Goal: Transaction & Acquisition: Purchase product/service

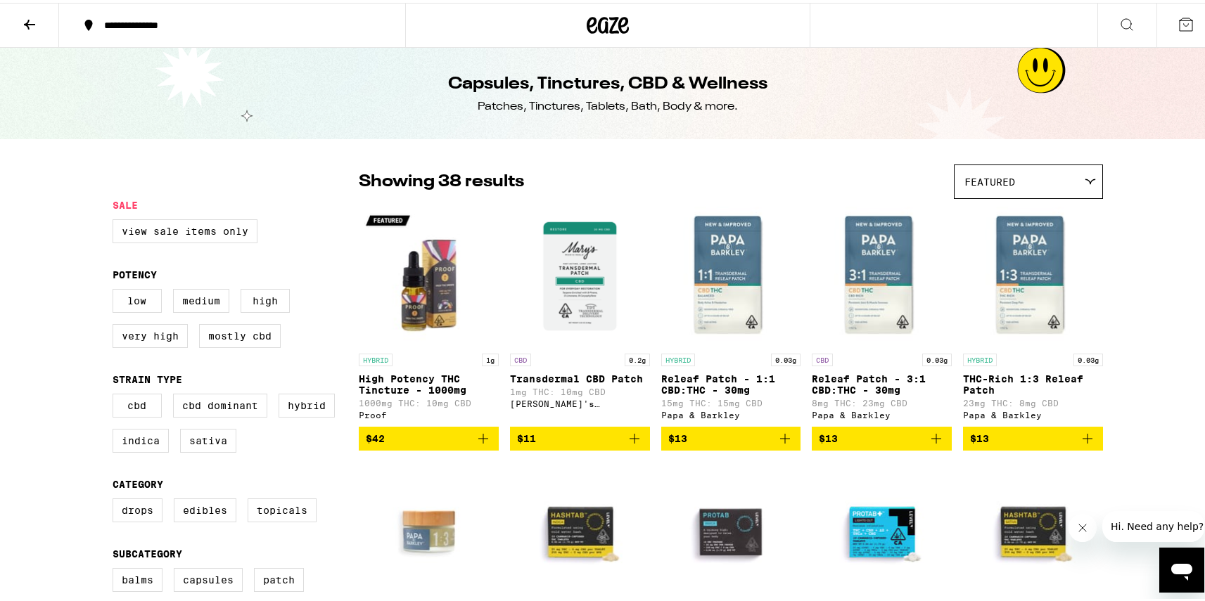
click at [598, 15] on icon at bounding box center [608, 22] width 21 height 17
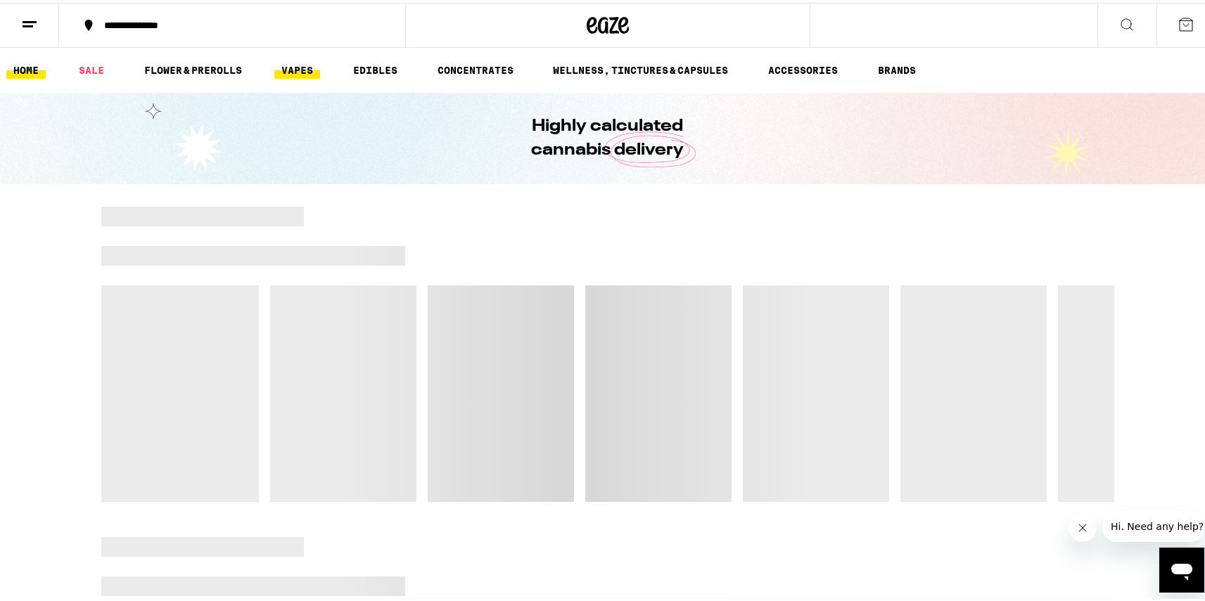
click at [302, 70] on link "VAPES" at bounding box center [297, 67] width 46 height 17
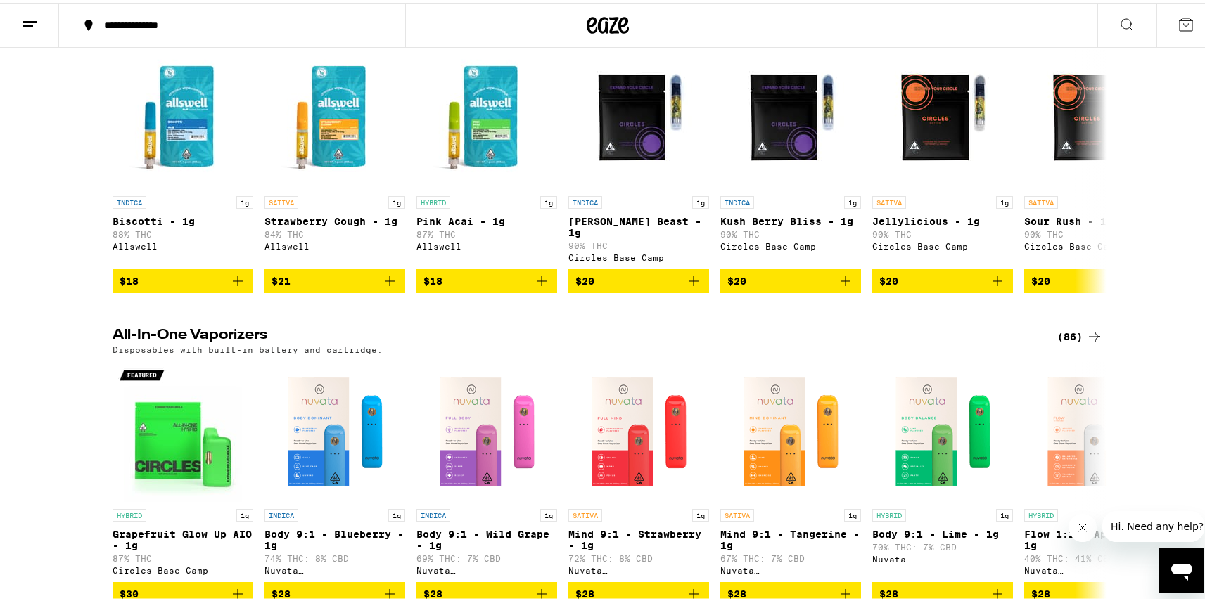
scroll to position [452, 0]
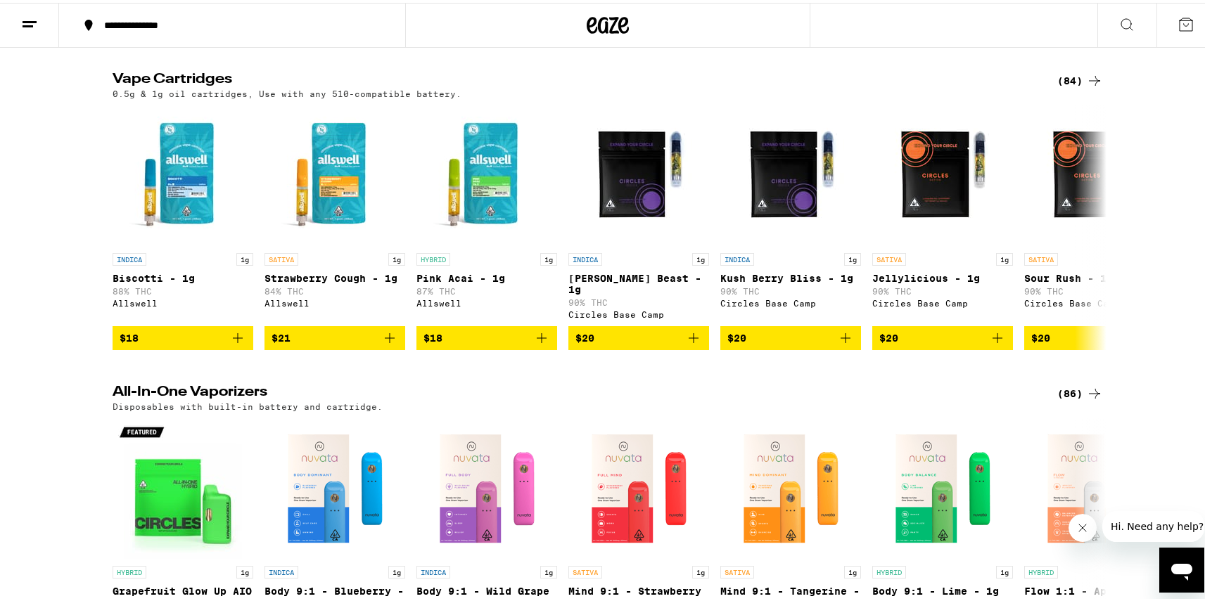
click at [1086, 87] on icon at bounding box center [1094, 78] width 17 height 17
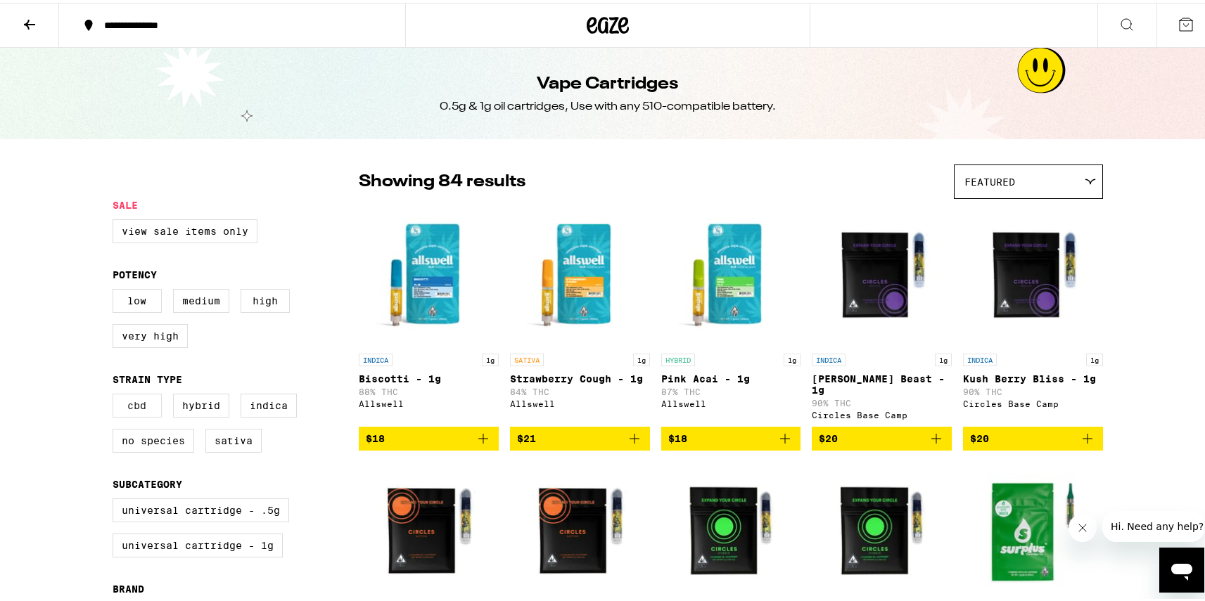
click at [140, 409] on label "CBD" at bounding box center [137, 403] width 49 height 24
click at [116, 394] on input "CBD" at bounding box center [115, 393] width 1 height 1
checkbox input "true"
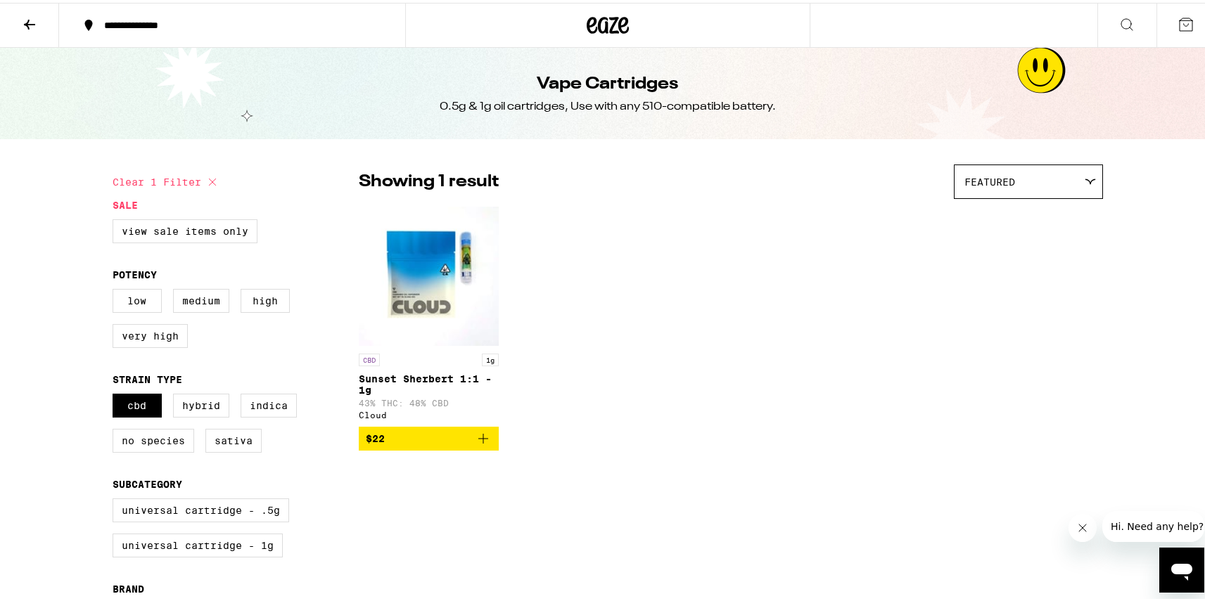
click at [23, 15] on icon at bounding box center [29, 21] width 17 height 17
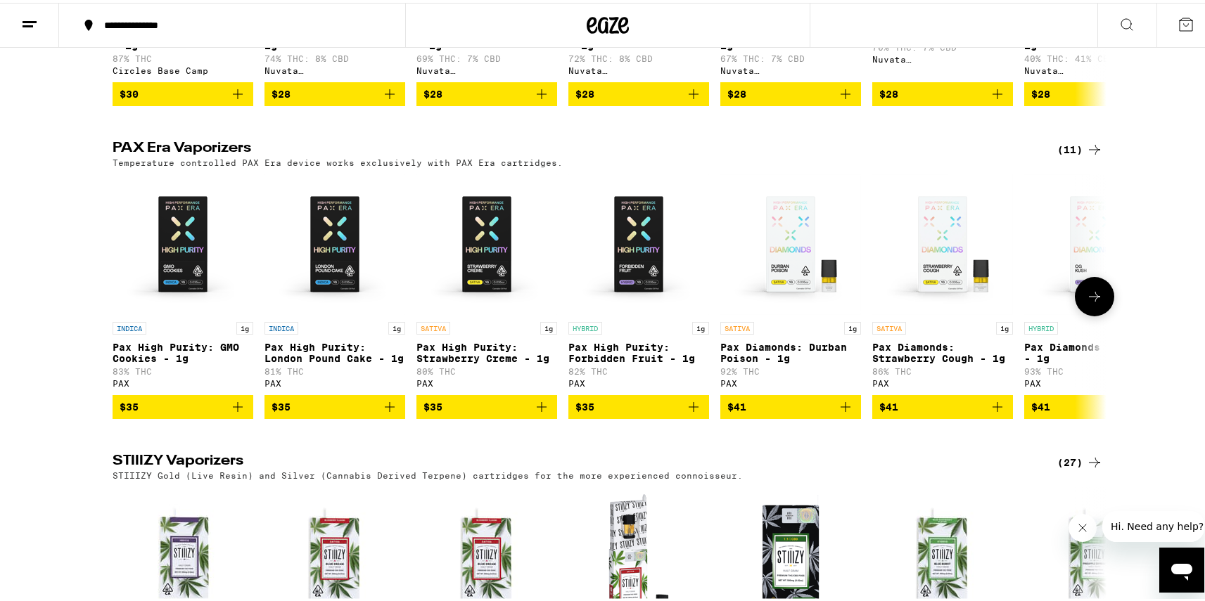
scroll to position [991, 0]
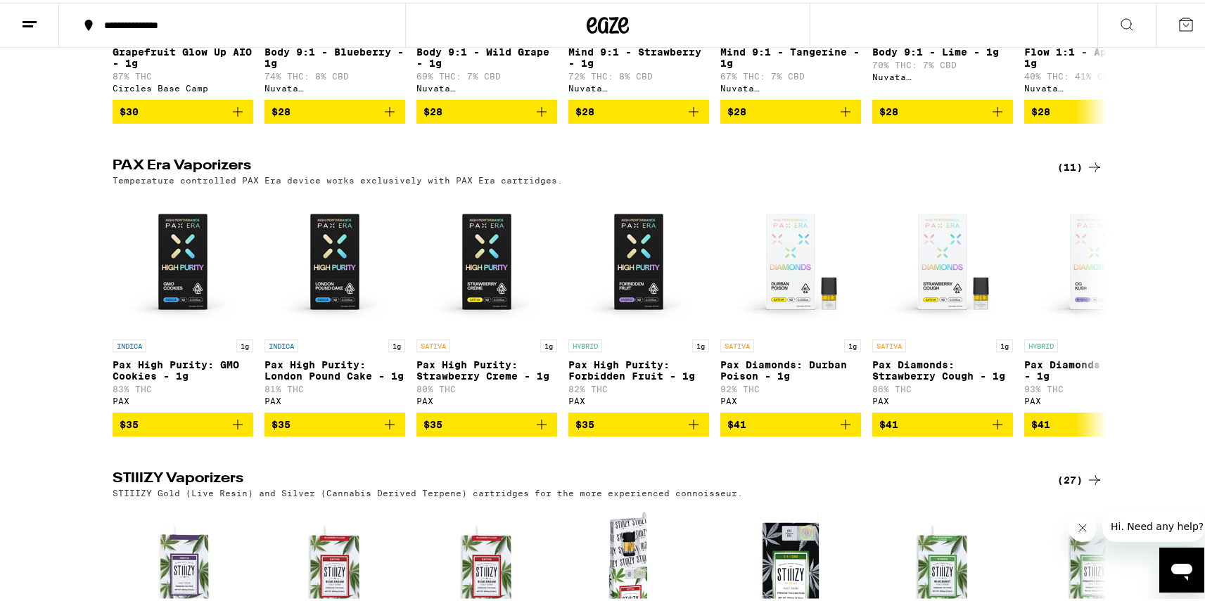
click at [1079, 173] on div "(11)" at bounding box center [1080, 164] width 46 height 17
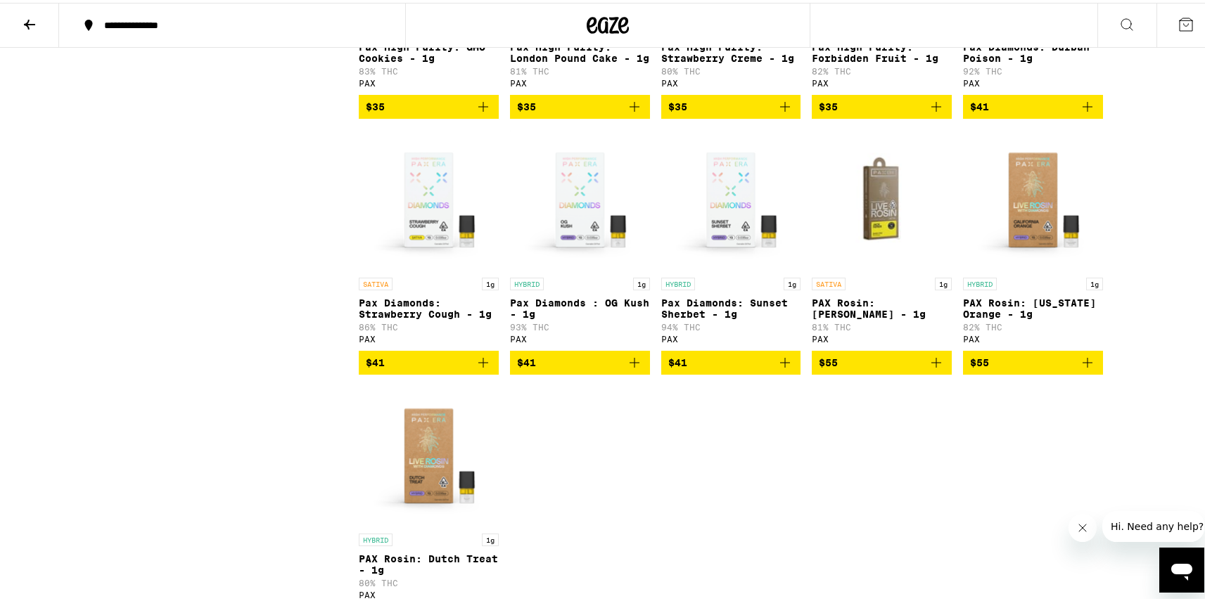
scroll to position [170, 0]
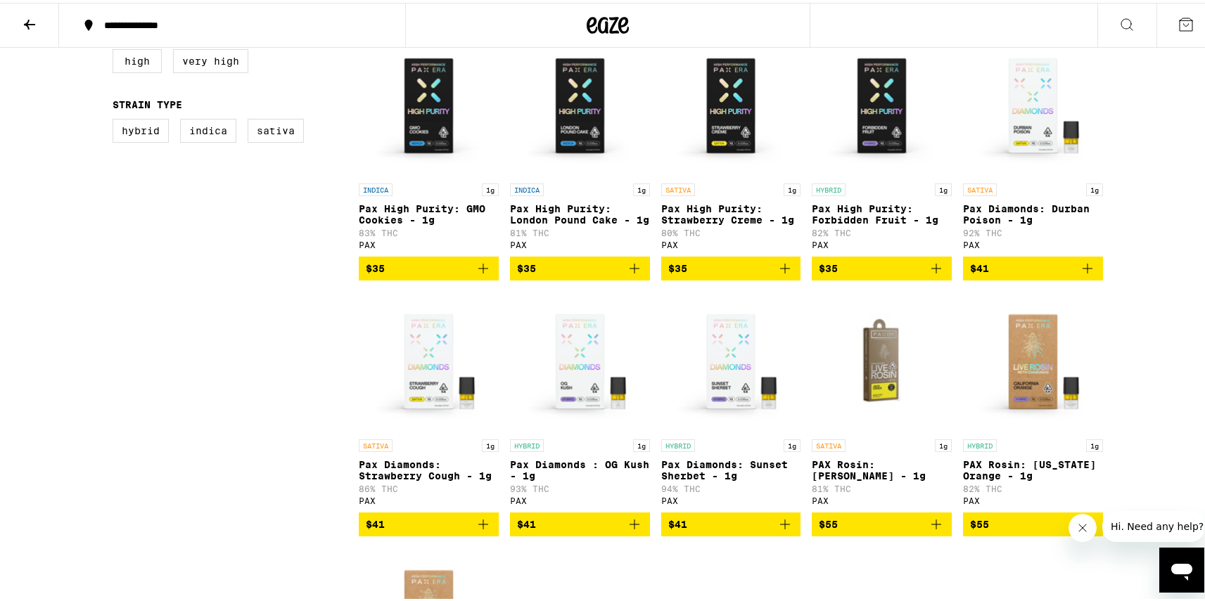
click at [11, 15] on button at bounding box center [29, 23] width 59 height 44
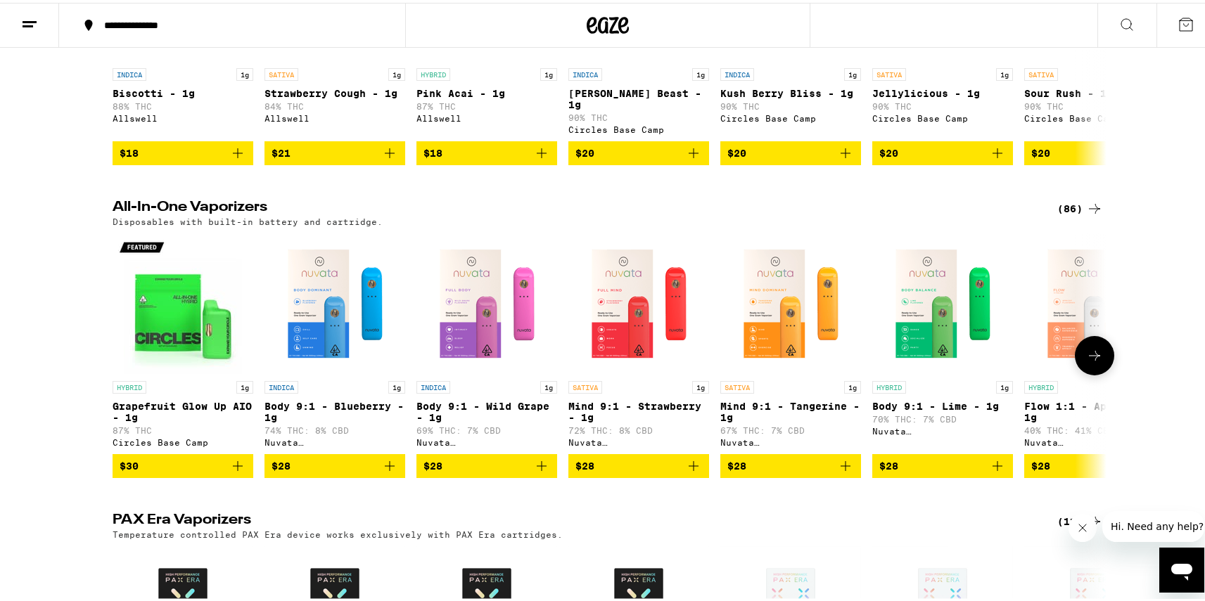
scroll to position [685, 0]
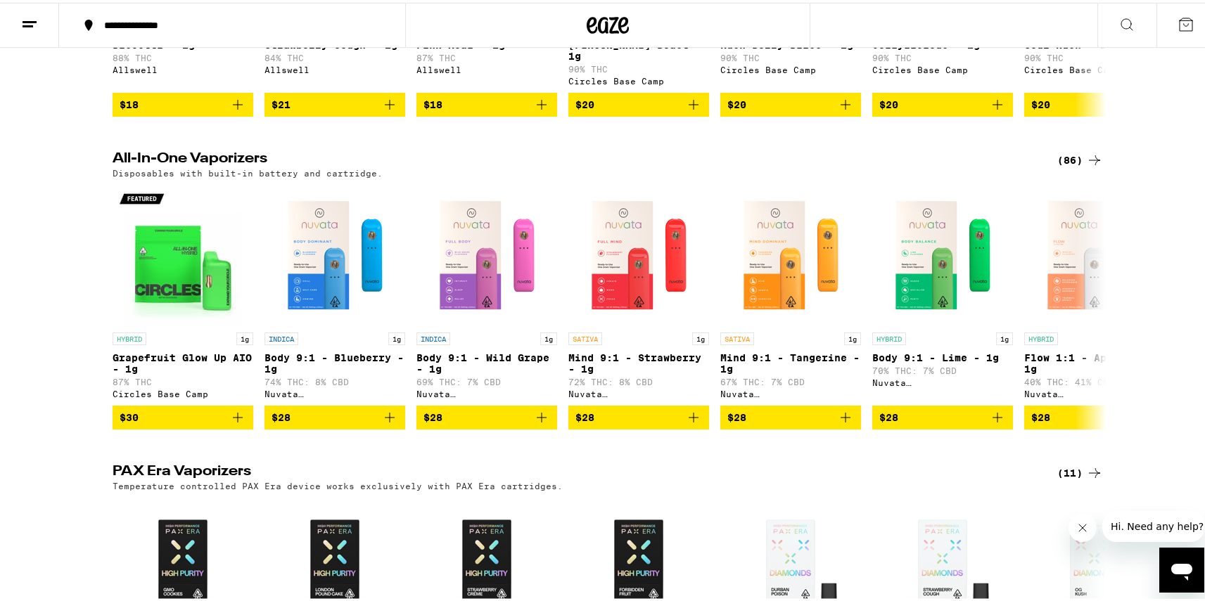
click at [1071, 160] on div "(86)" at bounding box center [1080, 157] width 46 height 17
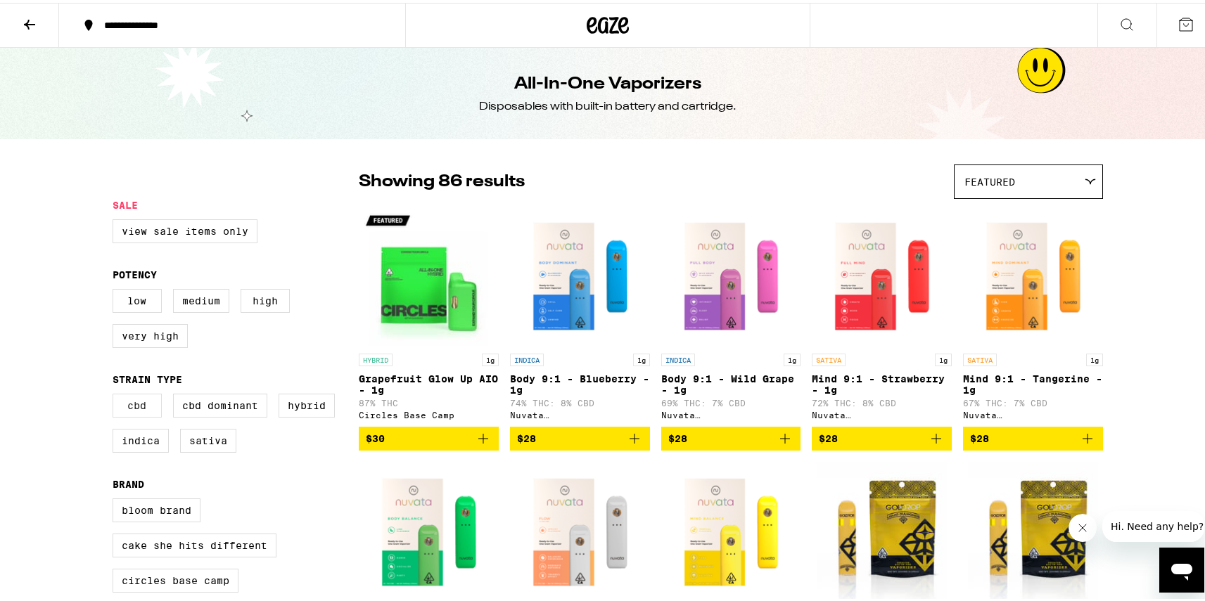
click at [136, 415] on label "CBD" at bounding box center [137, 403] width 49 height 24
click at [116, 394] on input "CBD" at bounding box center [115, 393] width 1 height 1
checkbox input "true"
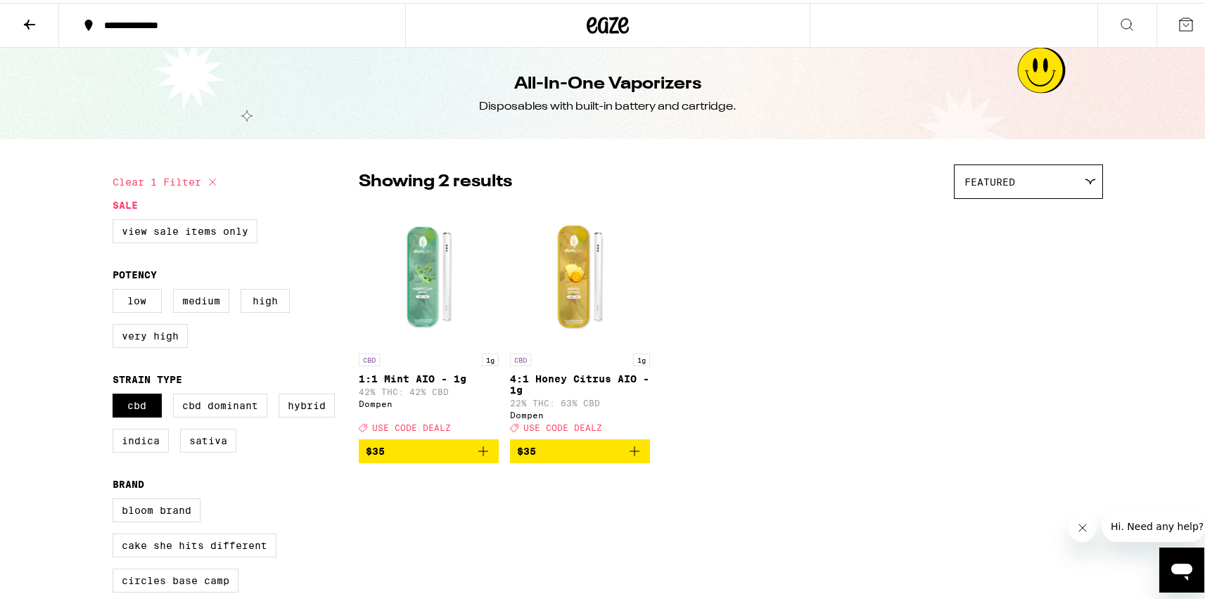
click at [568, 300] on img "Open page for 4:1 Honey Citrus AIO - 1g from Dompen" at bounding box center [580, 273] width 140 height 141
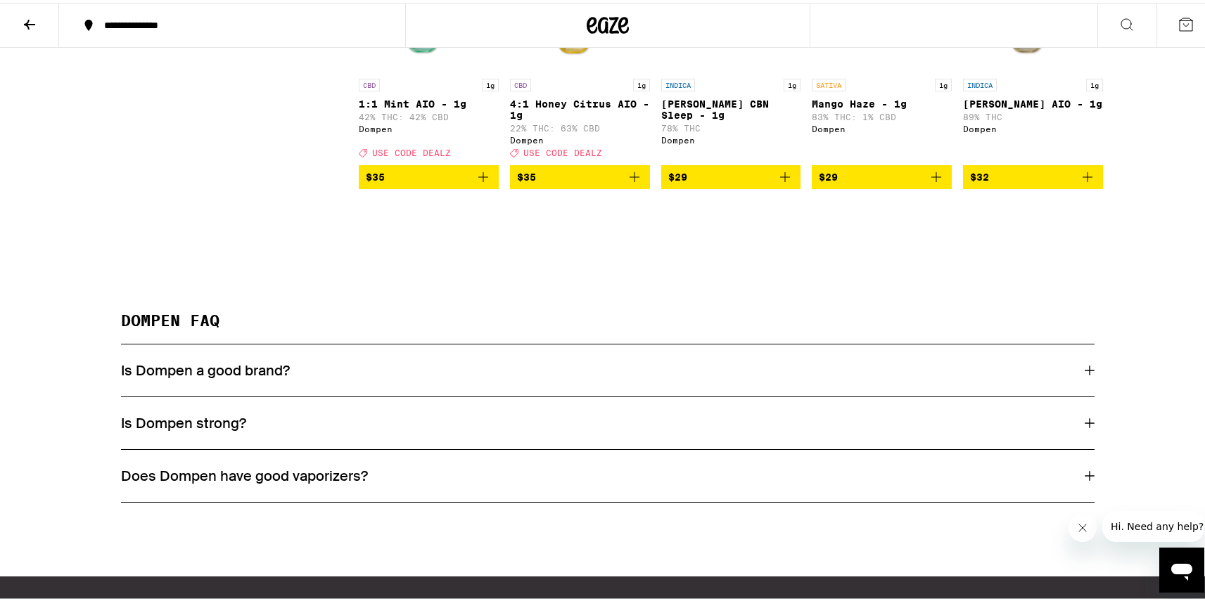
scroll to position [688, 0]
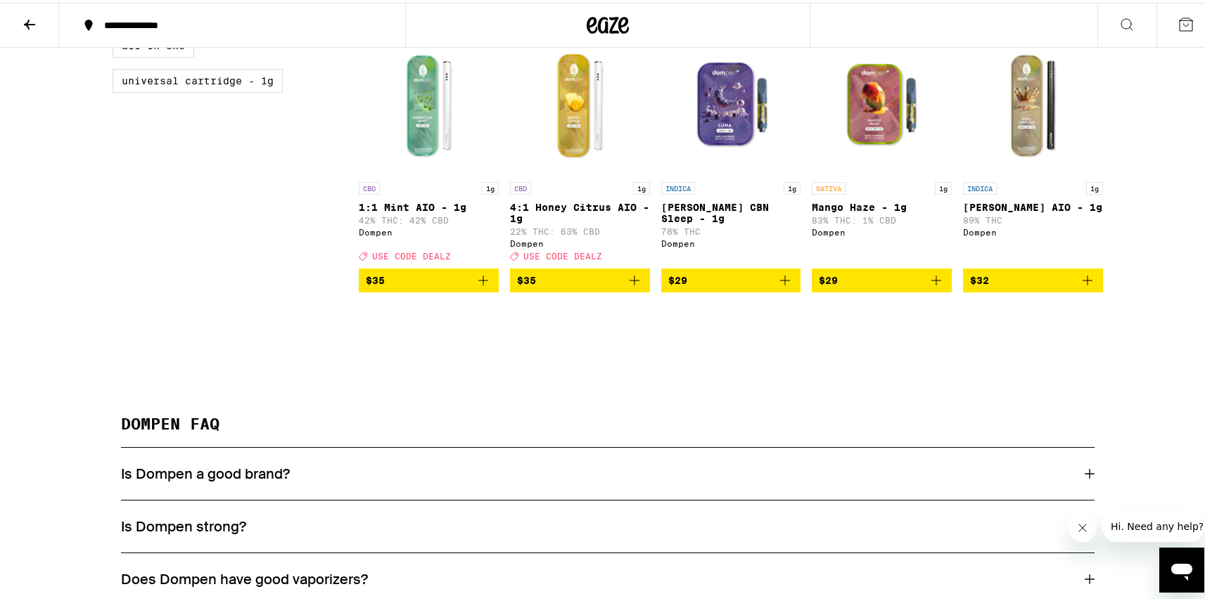
click at [639, 290] on button "$35" at bounding box center [580, 278] width 140 height 24
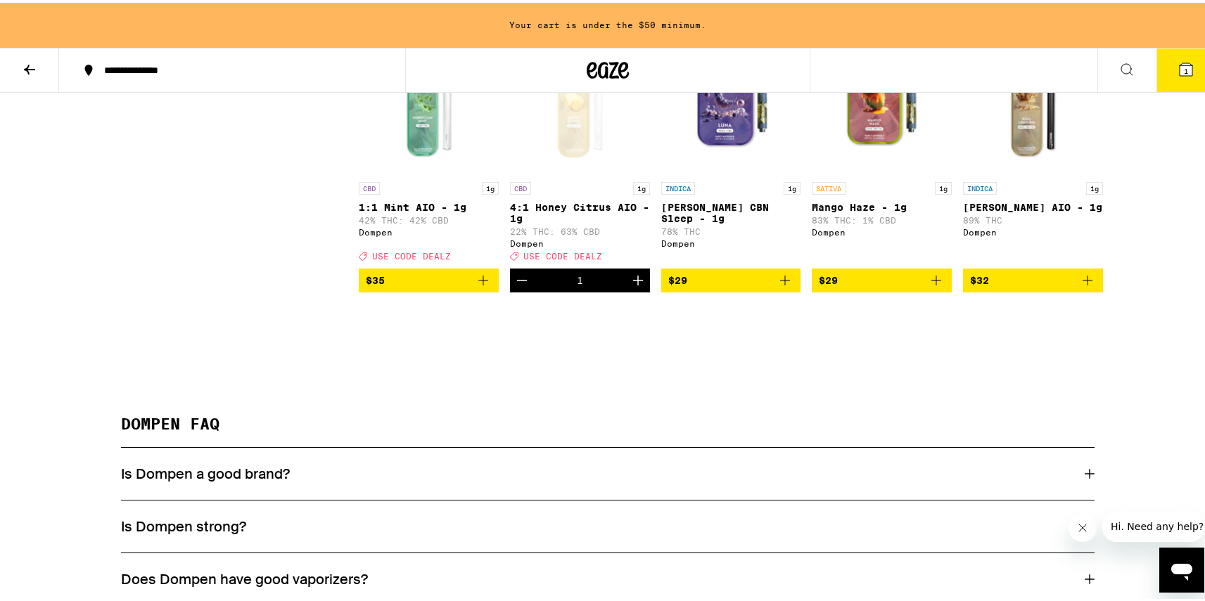
click at [632, 286] on icon "Increment" at bounding box center [638, 277] width 17 height 17
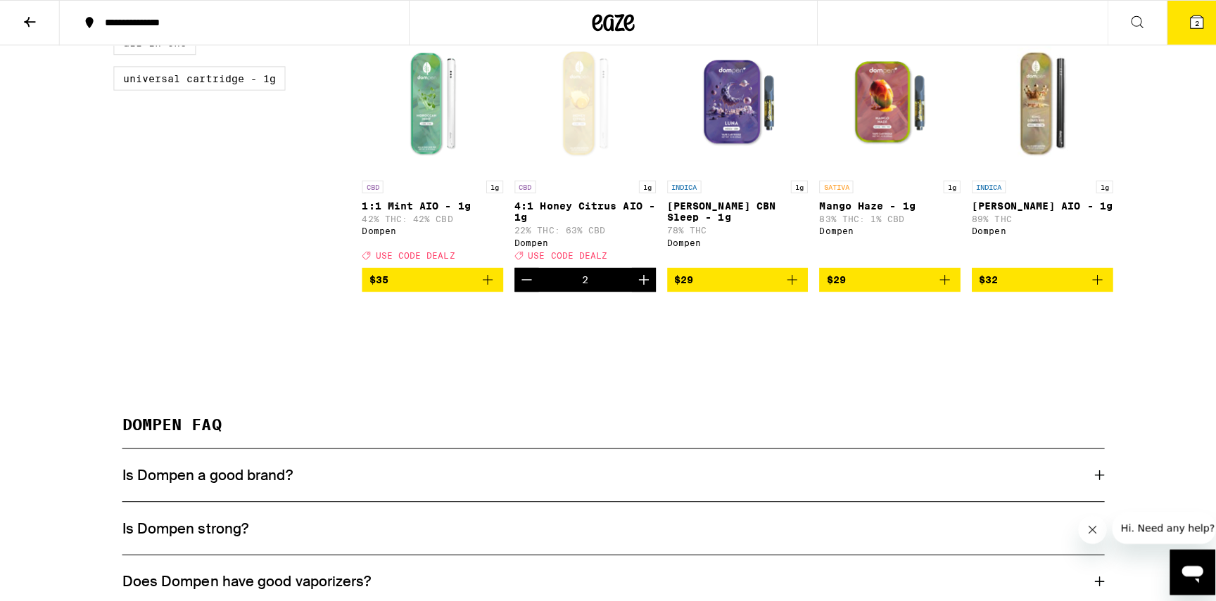
scroll to position [685, 0]
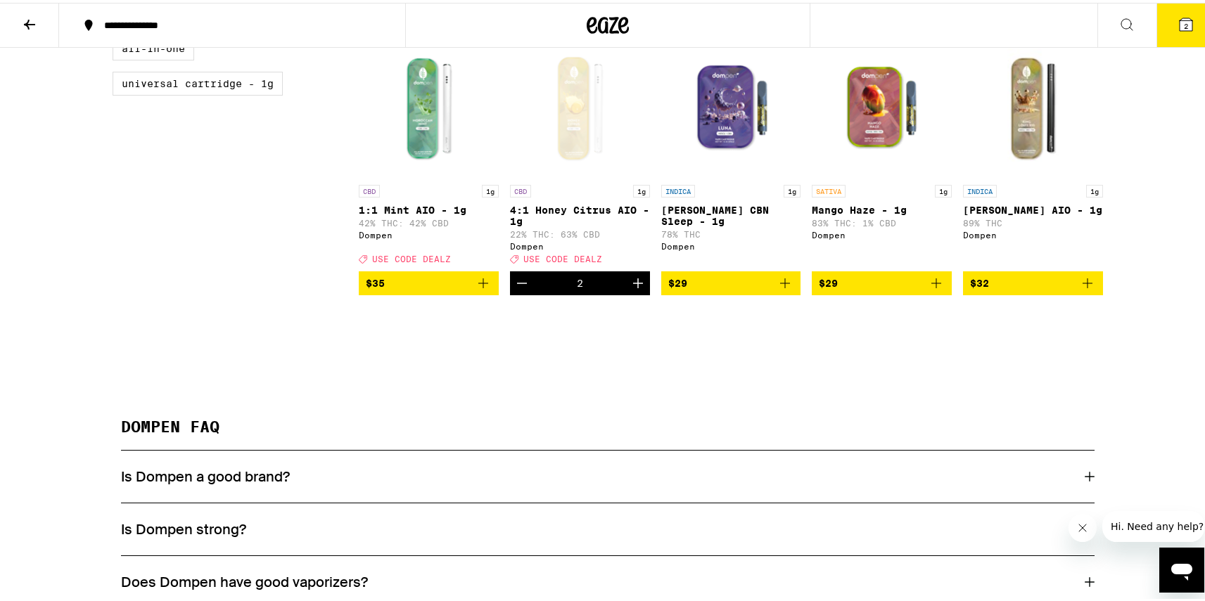
click at [1184, 25] on button "2" at bounding box center [1185, 23] width 59 height 44
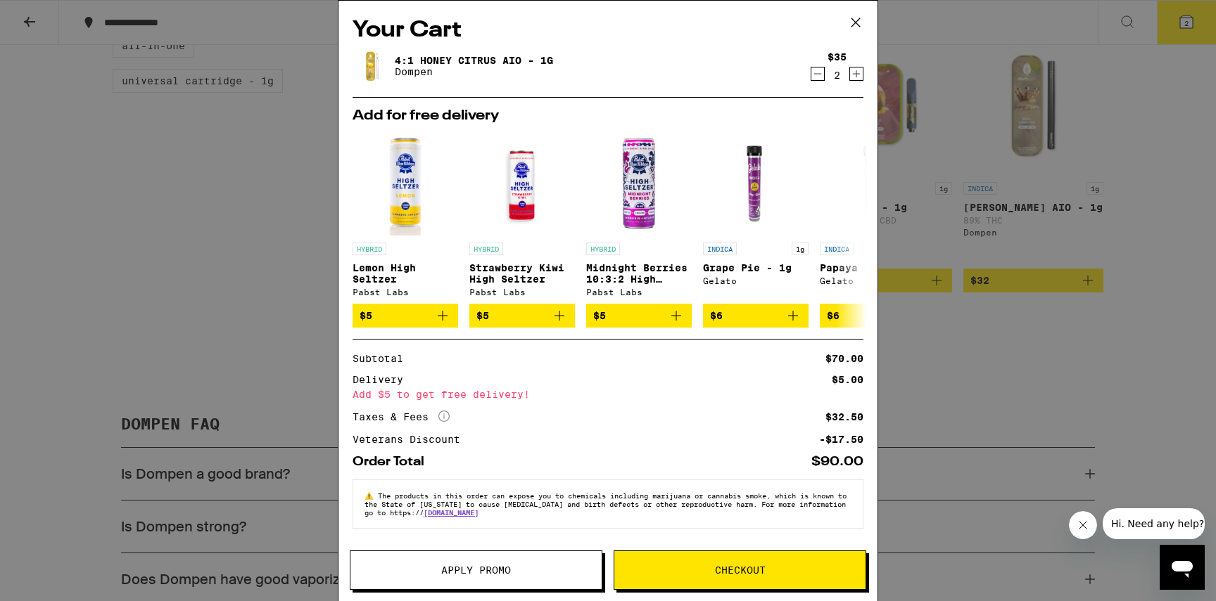
click at [528, 568] on span "Apply Promo" at bounding box center [475, 571] width 251 height 10
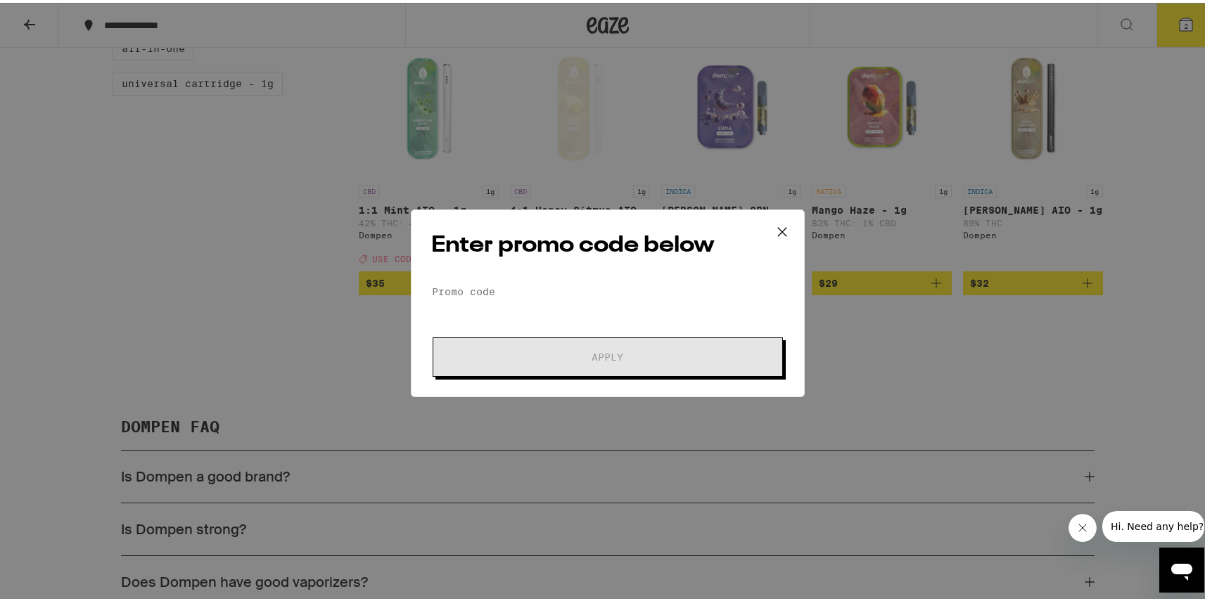
click at [551, 275] on div "Enter promo code below Promo Code Apply" at bounding box center [608, 301] width 394 height 188
click at [558, 283] on input "Promo Code" at bounding box center [607, 289] width 353 height 21
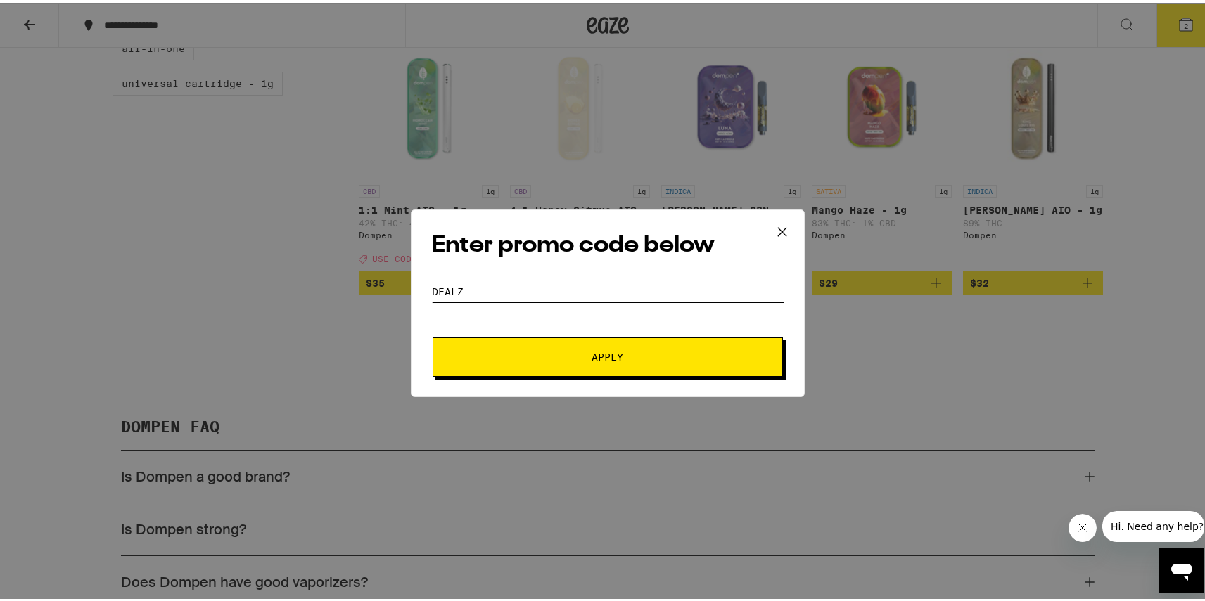
type input "dealz"
click at [433, 335] on button "Apply" at bounding box center [608, 354] width 350 height 39
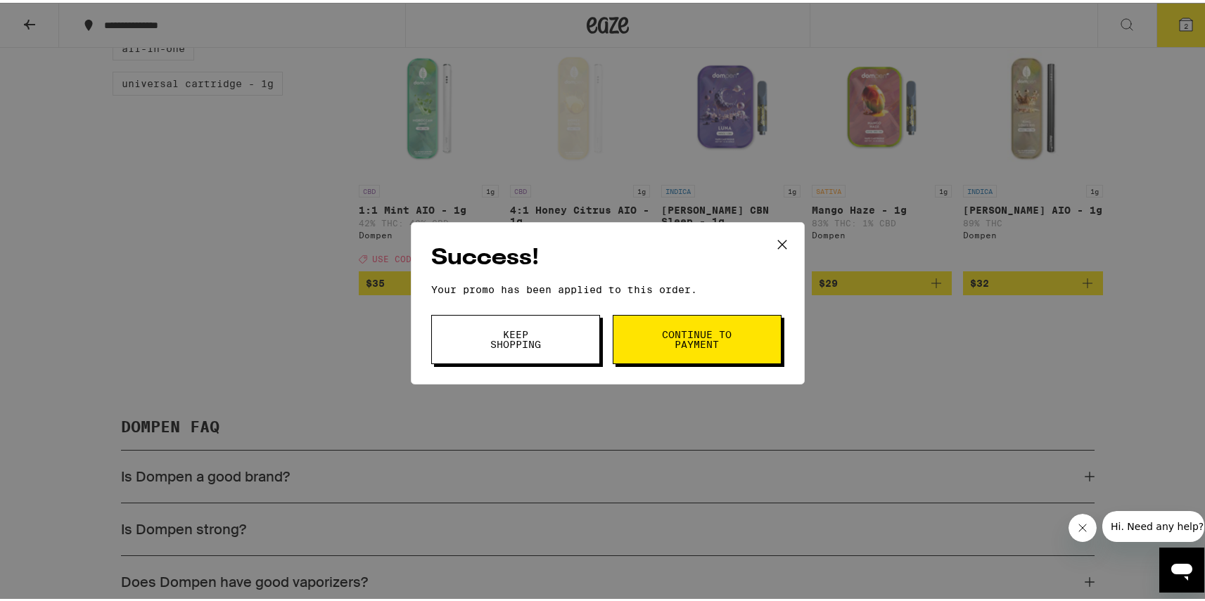
click at [772, 244] on icon at bounding box center [782, 241] width 21 height 21
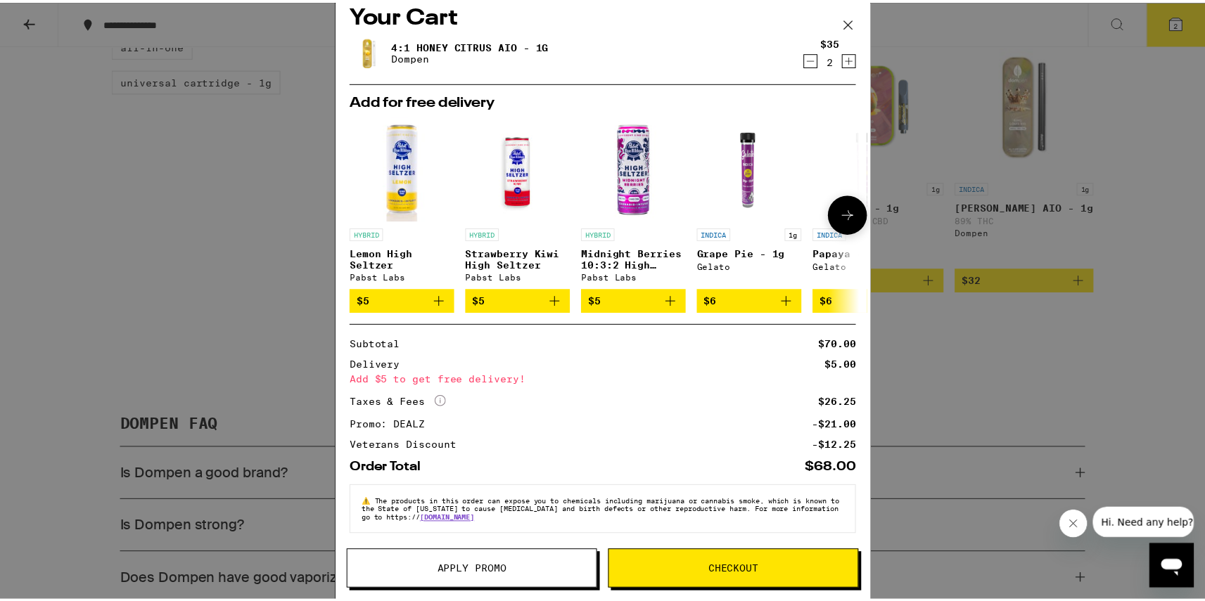
scroll to position [27, 0]
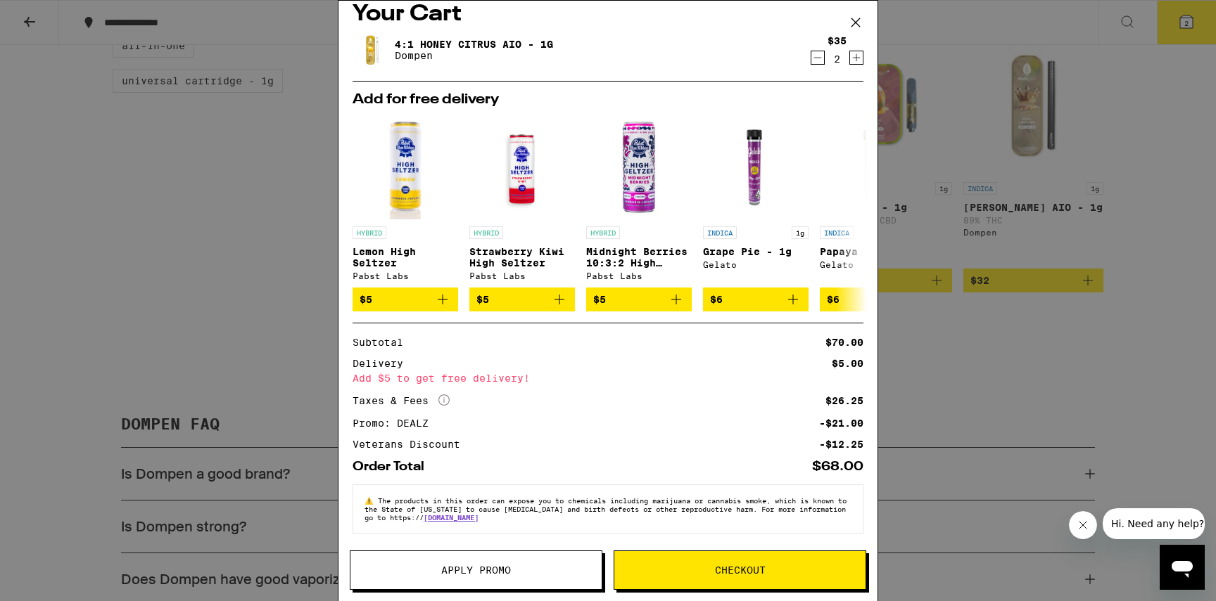
click at [1137, 350] on div "Your Cart 4:1 Honey Citrus AIO - 1g Dompen $35 2 Add for free delivery HYBRID L…" at bounding box center [608, 300] width 1216 height 601
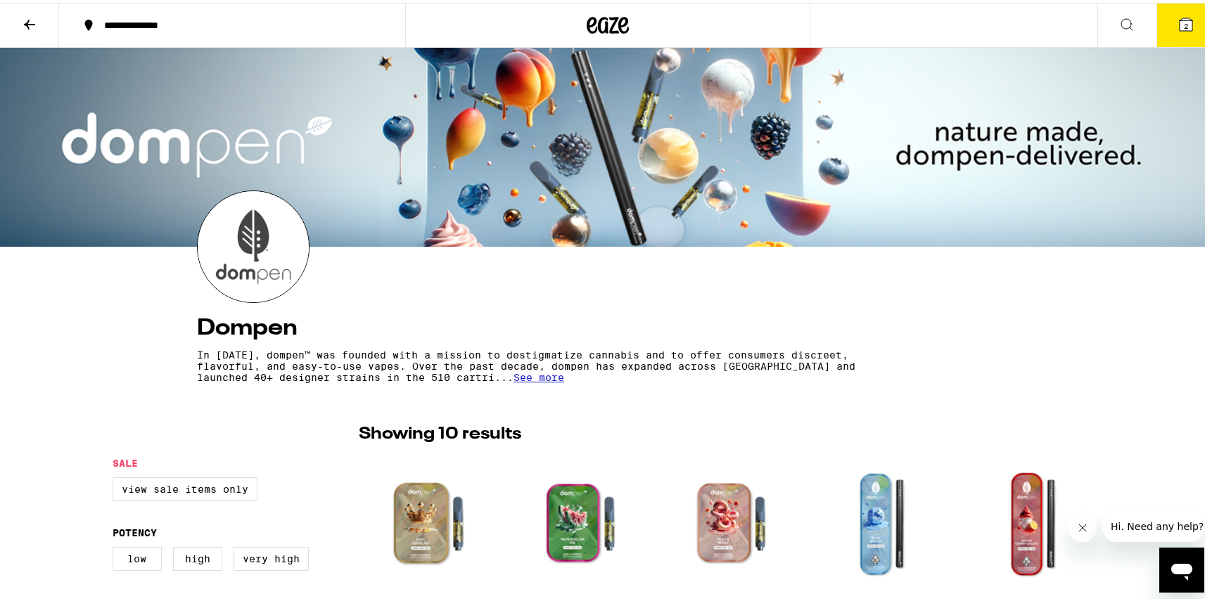
click at [37, 25] on icon at bounding box center [29, 21] width 17 height 17
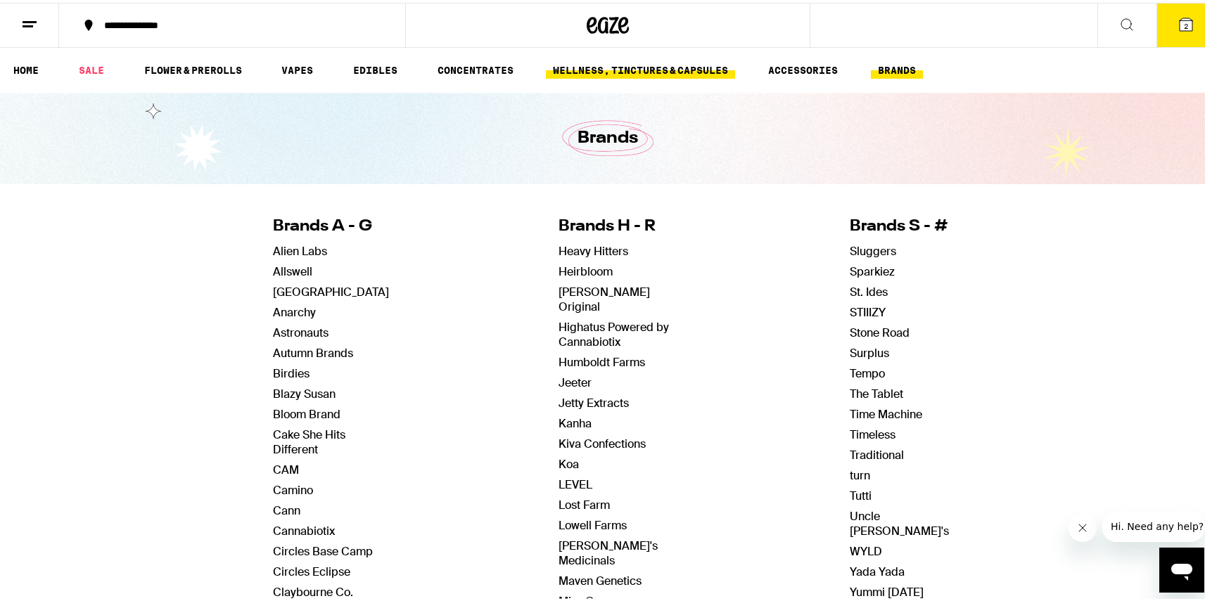
click at [594, 68] on link "WELLNESS, TINCTURES & CAPSULES" at bounding box center [640, 67] width 189 height 17
